Goal: Navigation & Orientation: Find specific page/section

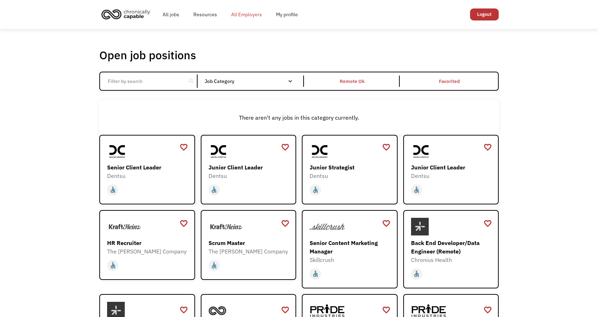
click at [245, 15] on link "All Employers" at bounding box center [246, 14] width 45 height 23
